Goal: Task Accomplishment & Management: Contribute content

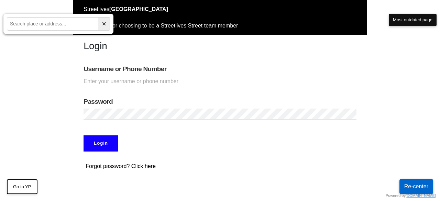
click at [117, 77] on input "Username or Phone Number" at bounding box center [220, 81] width 273 height 11
type input "doobneek"
click at [97, 146] on input "Login" at bounding box center [101, 143] width 34 height 16
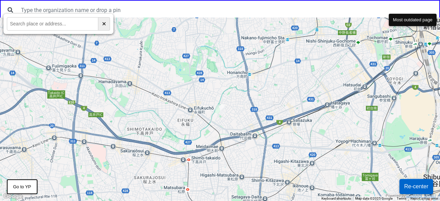
click at [413, 188] on button "Re-center" at bounding box center [416, 186] width 34 height 15
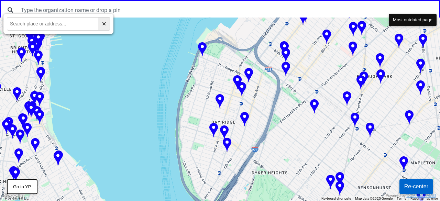
click at [202, 47] on img at bounding box center [202, 49] width 9 height 15
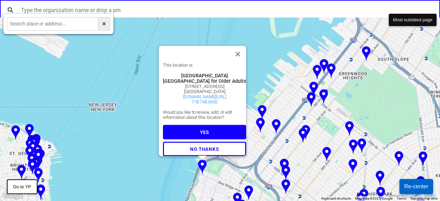
click at [205, 130] on span "YES" at bounding box center [204, 132] width 9 height 5
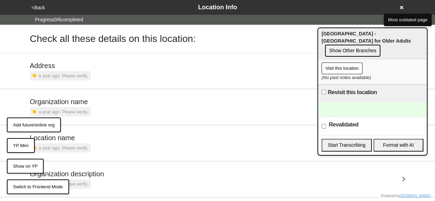
drag, startPoint x: 223, startPoint y: 34, endPoint x: 227, endPoint y: 35, distance: 4.2
click at [223, 34] on div "Check all these details on this location:" at bounding box center [217, 39] width 375 height 12
click at [345, 63] on button "Visit this location" at bounding box center [341, 69] width 41 height 12
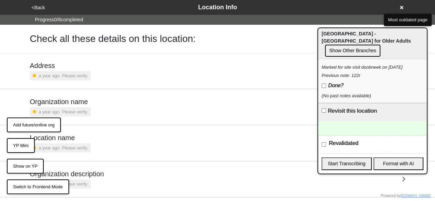
click at [382, 103] on div "Revisit this location" at bounding box center [372, 112] width 109 height 18
click at [373, 46] on button "Show Other Branches" at bounding box center [352, 51] width 55 height 12
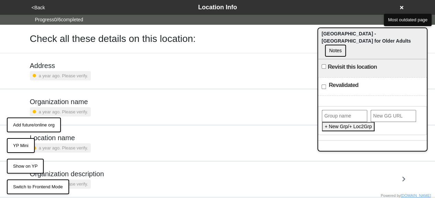
click at [23, 142] on button "YP Mini" at bounding box center [21, 145] width 28 height 15
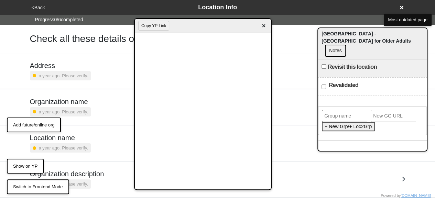
click at [264, 27] on span "×" at bounding box center [264, 25] width 8 height 9
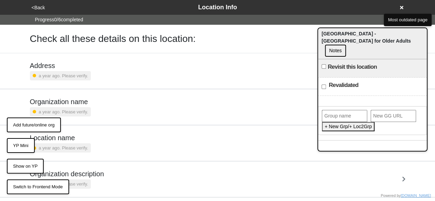
click at [26, 163] on button "Show on YP" at bounding box center [25, 166] width 37 height 15
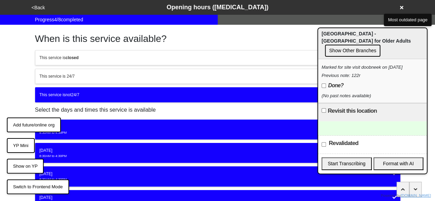
click at [41, 123] on button "Add future/online org" at bounding box center [34, 125] width 54 height 15
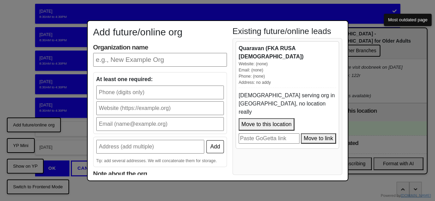
scroll to position [69, 0]
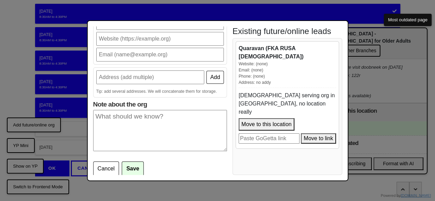
click at [258, 132] on div "Quaravan (FKA RUSA LGBT) Website: (none) Email: (none) Phone: (none) Address: n…" at bounding box center [286, 95] width 103 height 108
click at [365, 122] on div "Add future/online org Organization name At least one required: Add Tip: add sev…" at bounding box center [217, 100] width 435 height 201
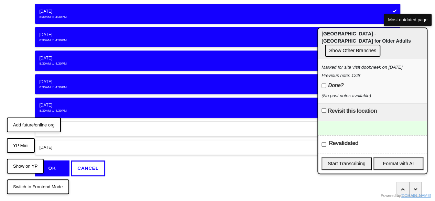
click at [351, 121] on div at bounding box center [372, 128] width 109 height 14
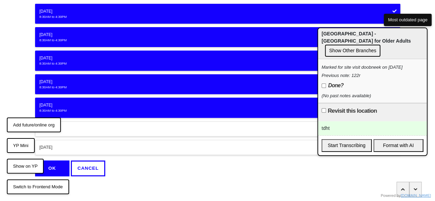
click at [351, 121] on div "tdht" at bounding box center [372, 128] width 109 height 14
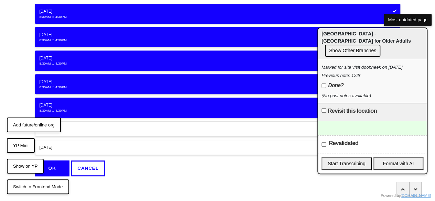
click at [324, 108] on input "Revisit this location" at bounding box center [323, 110] width 4 height 4
checkbox input "true"
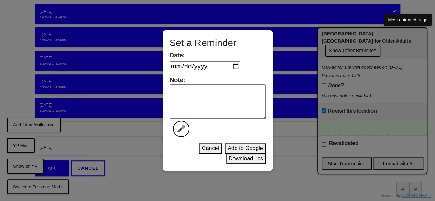
click at [238, 67] on input "Date:" at bounding box center [204, 66] width 71 height 10
click at [254, 72] on div "Set a Reminder Date: Note: 🎤 Cancel Add to Google Download .ics" at bounding box center [218, 100] width 110 height 141
click at [234, 92] on textarea "Note: 🎤" at bounding box center [217, 101] width 96 height 34
click at [378, 90] on div "Set a Reminder Date: Note: 🎤 Cancel Add to Google Download .ics" at bounding box center [217, 100] width 435 height 201
click at [378, 91] on div "Set a Reminder Date: Note: 🎤 Cancel Add to Google Download .ics" at bounding box center [217, 100] width 435 height 201
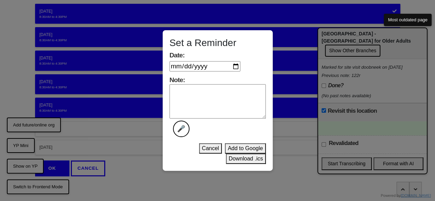
click at [214, 150] on button "Cancel" at bounding box center [210, 148] width 23 height 10
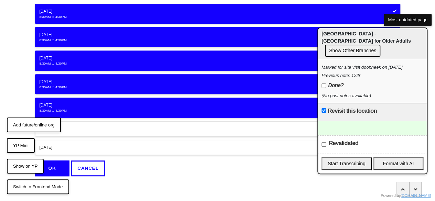
click at [388, 121] on div at bounding box center [372, 128] width 109 height 14
